Goal: Information Seeking & Learning: Learn about a topic

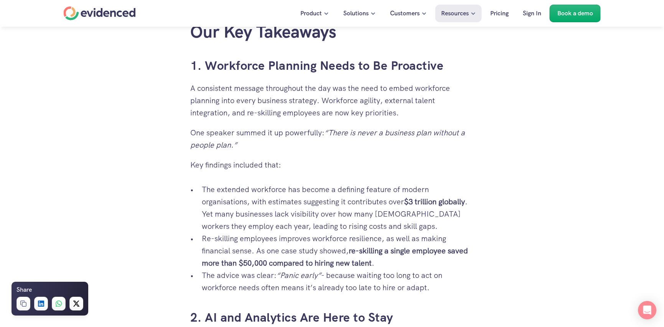
scroll to position [460, 0]
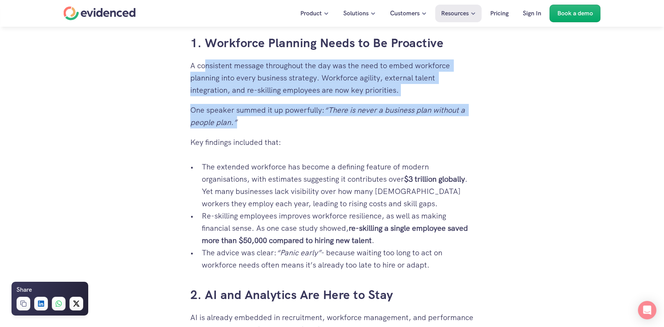
drag, startPoint x: 205, startPoint y: 67, endPoint x: 422, endPoint y: 176, distance: 243.0
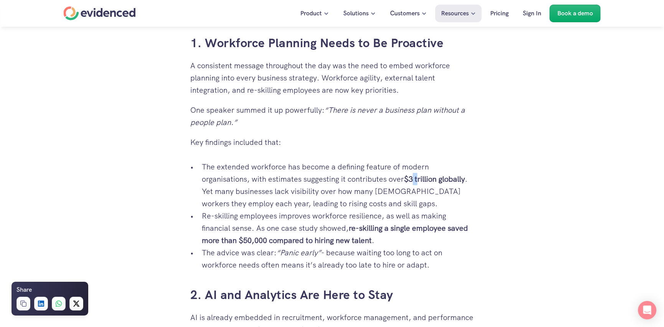
drag, startPoint x: 421, startPoint y: 179, endPoint x: 410, endPoint y: 186, distance: 12.2
click at [412, 185] on p "The extended workforce has become a defining feature of modern organisations, w…" at bounding box center [338, 185] width 272 height 49
click at [232, 110] on p "One speaker summed it up powerfully: “There is never a business plan without a …" at bounding box center [332, 116] width 284 height 25
drag, startPoint x: 318, startPoint y: 146, endPoint x: 305, endPoint y: 150, distance: 13.8
click at [319, 148] on p "Key findings included that:" at bounding box center [332, 142] width 284 height 12
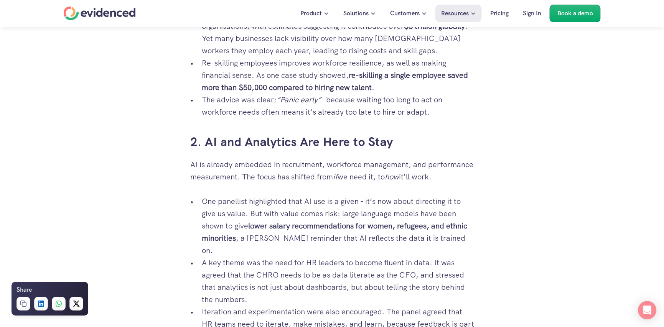
scroll to position [614, 0]
drag, startPoint x: 198, startPoint y: 131, endPoint x: 315, endPoint y: 163, distance: 121.7
click at [276, 148] on div "This [DATE] Evidenced attended the HR Analytics Summit , where leaders in HR ca…" at bounding box center [332, 274] width 284 height 1010
drag, startPoint x: 327, startPoint y: 183, endPoint x: 313, endPoint y: 196, distance: 20.1
click at [322, 190] on div "This [DATE] Evidenced attended the HR Analytics Summit , where leaders in HR ca…" at bounding box center [332, 274] width 284 height 1010
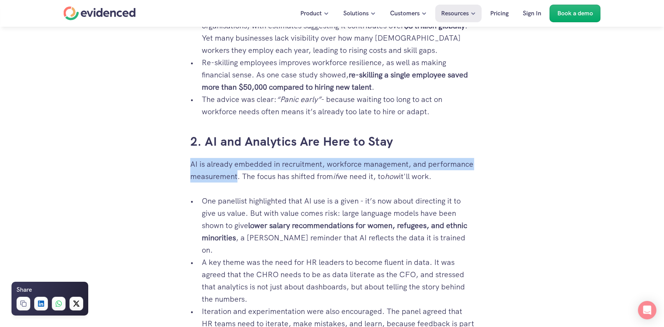
drag, startPoint x: 191, startPoint y: 166, endPoint x: 297, endPoint y: 194, distance: 109.6
click at [293, 191] on div "This [DATE] Evidenced attended the HR Analytics Summit , where leaders in HR ca…" at bounding box center [332, 274] width 284 height 1010
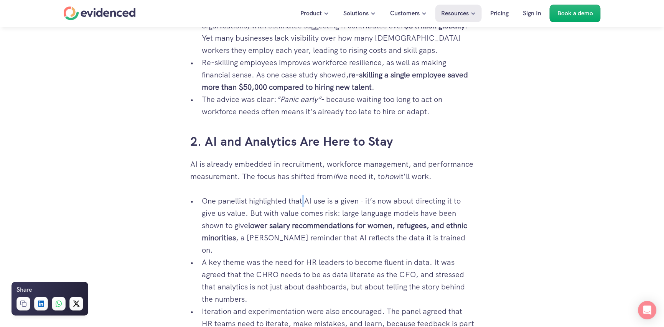
click at [305, 206] on p "One panellist highlighted that AI use is a given - it’s now about directing it …" at bounding box center [338, 225] width 272 height 61
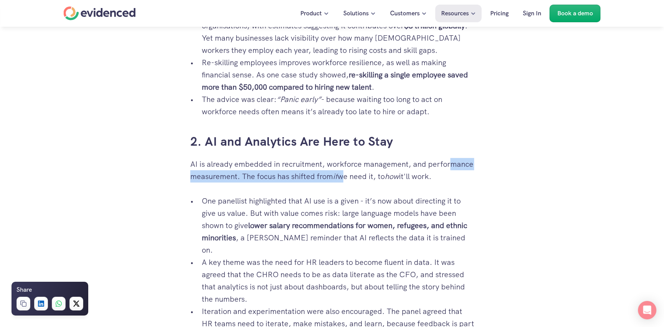
drag, startPoint x: 351, startPoint y: 172, endPoint x: 471, endPoint y: 176, distance: 120.1
click at [469, 174] on p "AI is already embedded in recruitment, workforce management, and performance me…" at bounding box center [332, 170] width 284 height 25
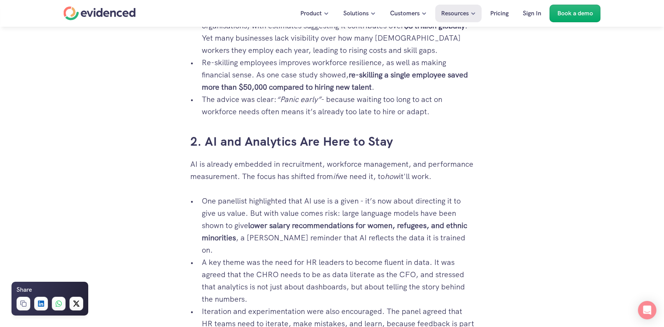
click at [457, 204] on p "One panellist highlighted that AI use is a given - it’s now about directing it …" at bounding box center [338, 225] width 272 height 61
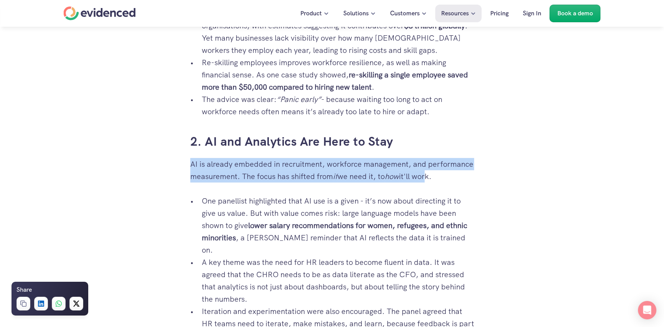
drag, startPoint x: 433, startPoint y: 175, endPoint x: 174, endPoint y: 161, distance: 258.4
click at [174, 161] on div "This [DATE] Evidenced attended the HR Analytics Summit , where leaders in HR ca…" at bounding box center [332, 240] width 664 height 1302
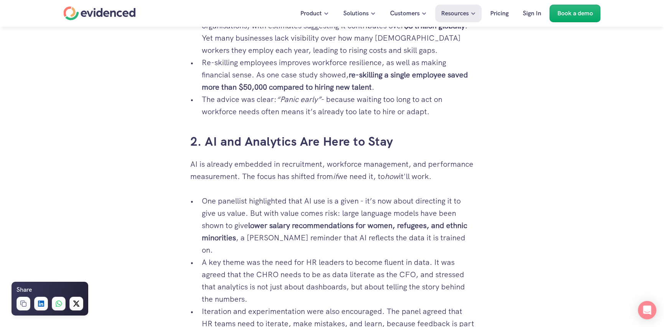
click at [216, 199] on p "One panellist highlighted that AI use is a given - it’s now about directing it …" at bounding box center [338, 225] width 272 height 61
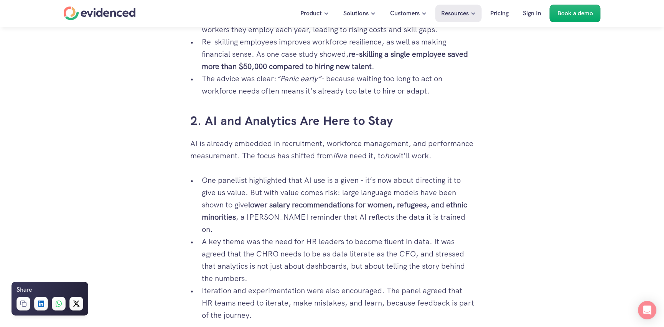
scroll to position [652, 0]
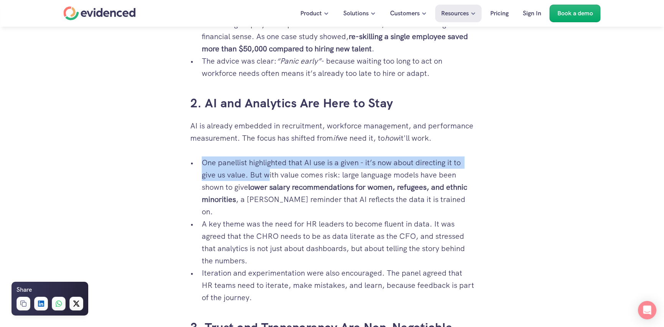
drag, startPoint x: 197, startPoint y: 165, endPoint x: 313, endPoint y: 182, distance: 116.7
click at [298, 177] on ul "One panellist highlighted that AI use is a given - it’s now about directing it …" at bounding box center [332, 229] width 284 height 147
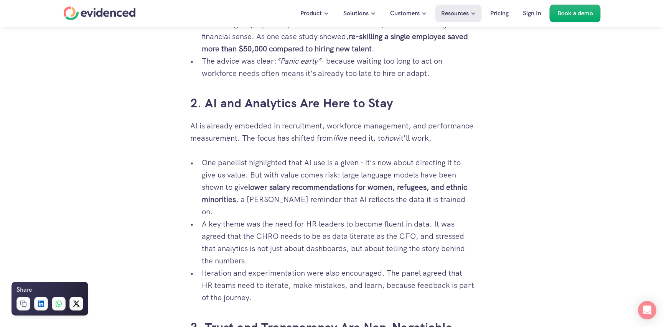
click at [321, 202] on p "One panellist highlighted that AI use is a given - it’s now about directing it …" at bounding box center [338, 186] width 272 height 61
drag, startPoint x: 364, startPoint y: 158, endPoint x: 439, endPoint y: 173, distance: 77.2
click at [429, 168] on p "One panellist highlighted that AI use is a given - it’s now about directing it …" at bounding box center [338, 186] width 272 height 61
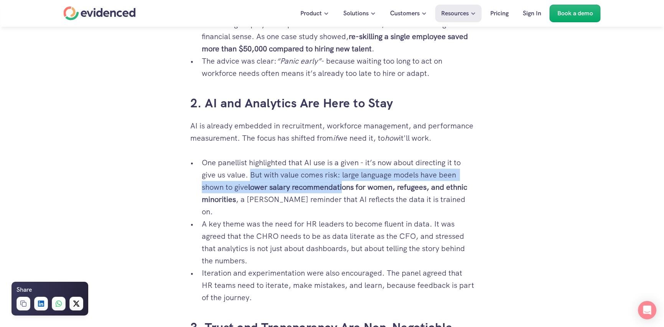
drag, startPoint x: 255, startPoint y: 178, endPoint x: 345, endPoint y: 188, distance: 91.1
click at [345, 188] on p "One panellist highlighted that AI use is a given - it’s now about directing it …" at bounding box center [338, 186] width 272 height 61
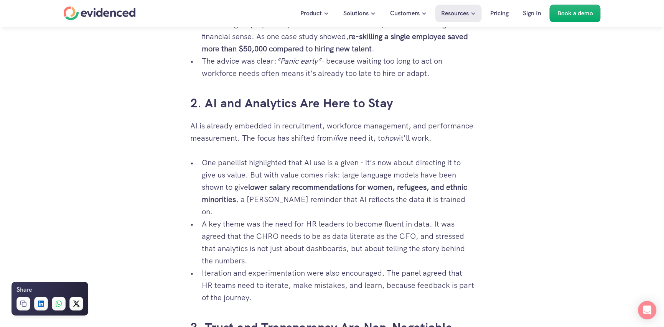
drag, startPoint x: 350, startPoint y: 207, endPoint x: 337, endPoint y: 214, distance: 14.6
click at [349, 218] on p "A key theme was the need for HR leaders to become fluent in data. It was agreed…" at bounding box center [338, 242] width 272 height 49
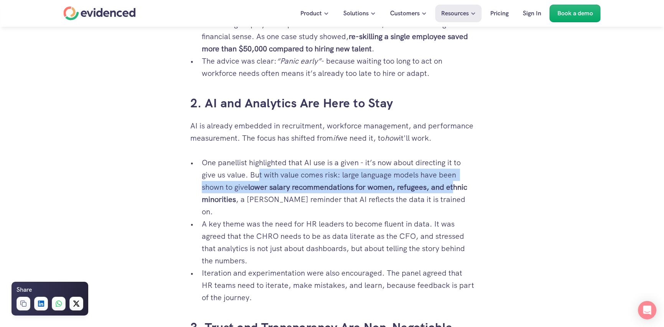
drag, startPoint x: 260, startPoint y: 176, endPoint x: 457, endPoint y: 183, distance: 197.2
click at [457, 183] on p "One panellist highlighted that AI use is a given - it’s now about directing it …" at bounding box center [338, 186] width 272 height 61
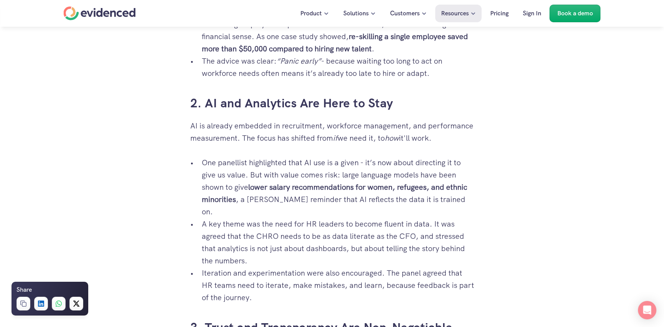
click at [429, 267] on p "Iteration and experimentation were also encouraged. The panel agreed that HR te…" at bounding box center [338, 285] width 272 height 37
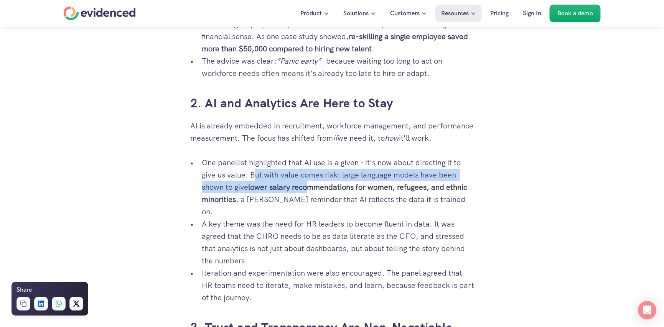
drag, startPoint x: 286, startPoint y: 187, endPoint x: 460, endPoint y: 211, distance: 175.8
click at [387, 202] on p "One panellist highlighted that AI use is a given - it’s now about directing it …" at bounding box center [338, 186] width 272 height 61
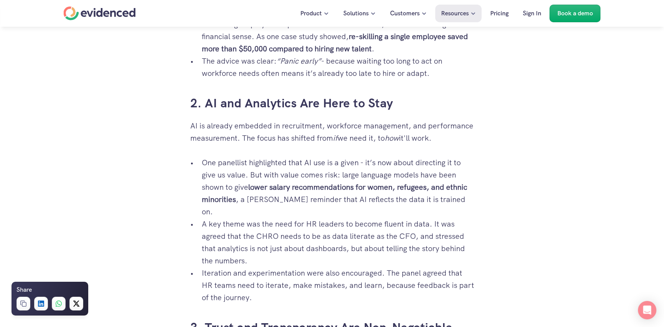
drag, startPoint x: 477, startPoint y: 225, endPoint x: 458, endPoint y: 230, distance: 19.4
click at [474, 227] on div "This [DATE] Evidenced attended the HR Analytics Summit , where leaders in HR ca…" at bounding box center [332, 146] width 299 height 1190
click at [238, 218] on p "A key theme was the need for HR leaders to become fluent in data. It was agreed…" at bounding box center [338, 242] width 272 height 49
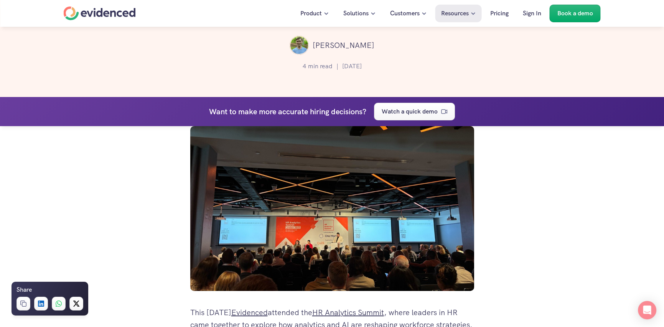
scroll to position [0, 0]
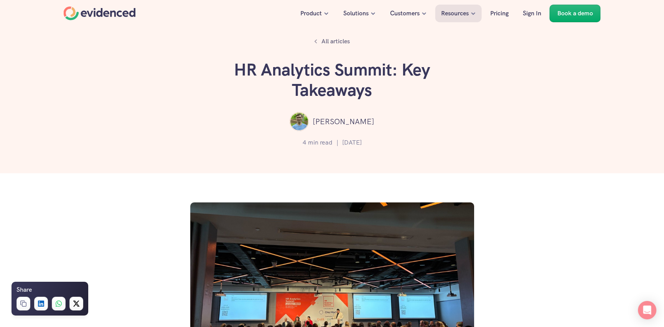
drag, startPoint x: 556, startPoint y: 108, endPoint x: 446, endPoint y: 122, distance: 111.3
